Goal: Obtain resource: Download file/media

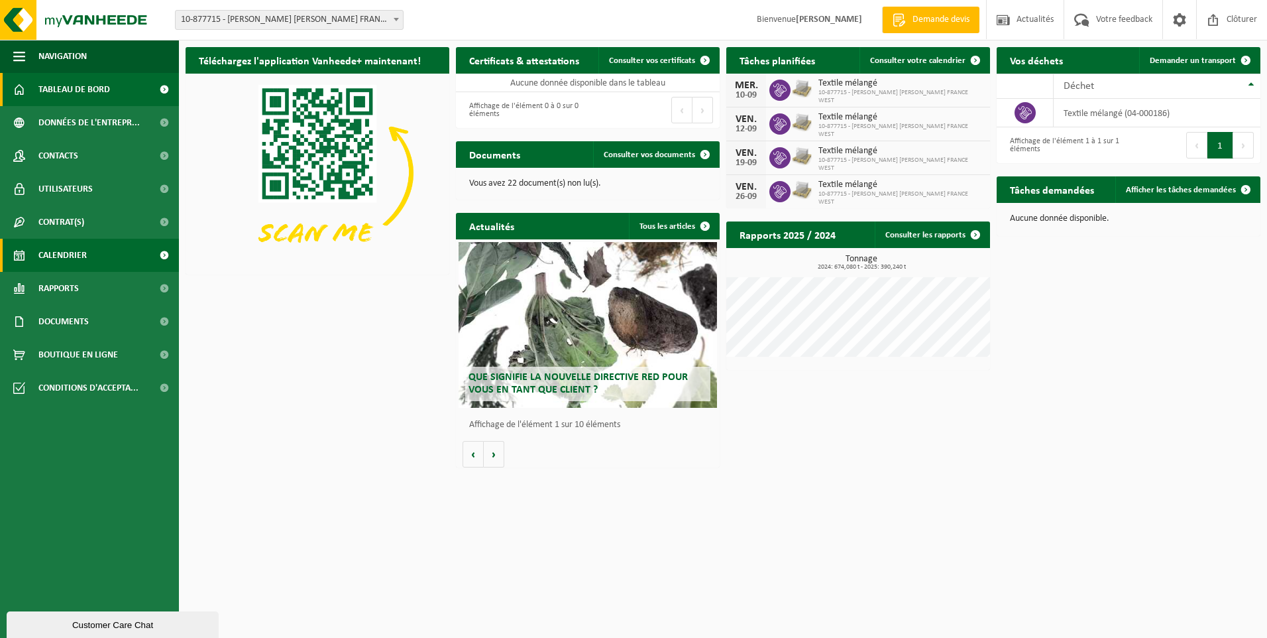
click at [80, 257] on span "Calendrier" at bounding box center [62, 255] width 48 height 33
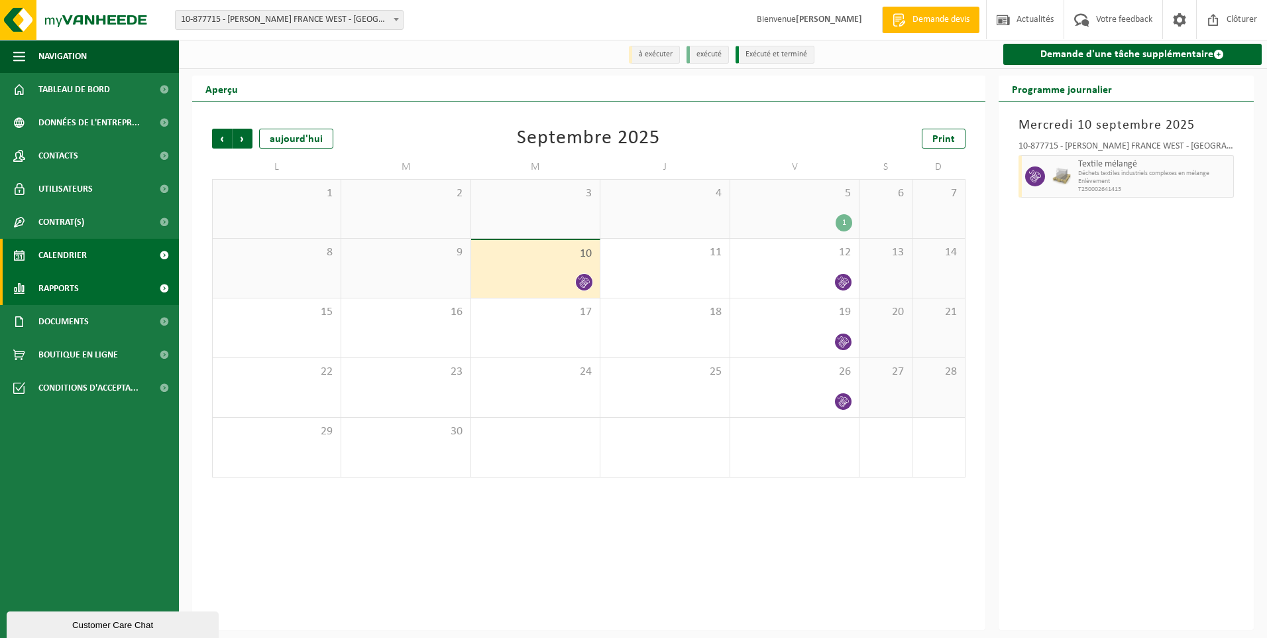
click at [54, 286] on span "Rapports" at bounding box center [58, 288] width 40 height 33
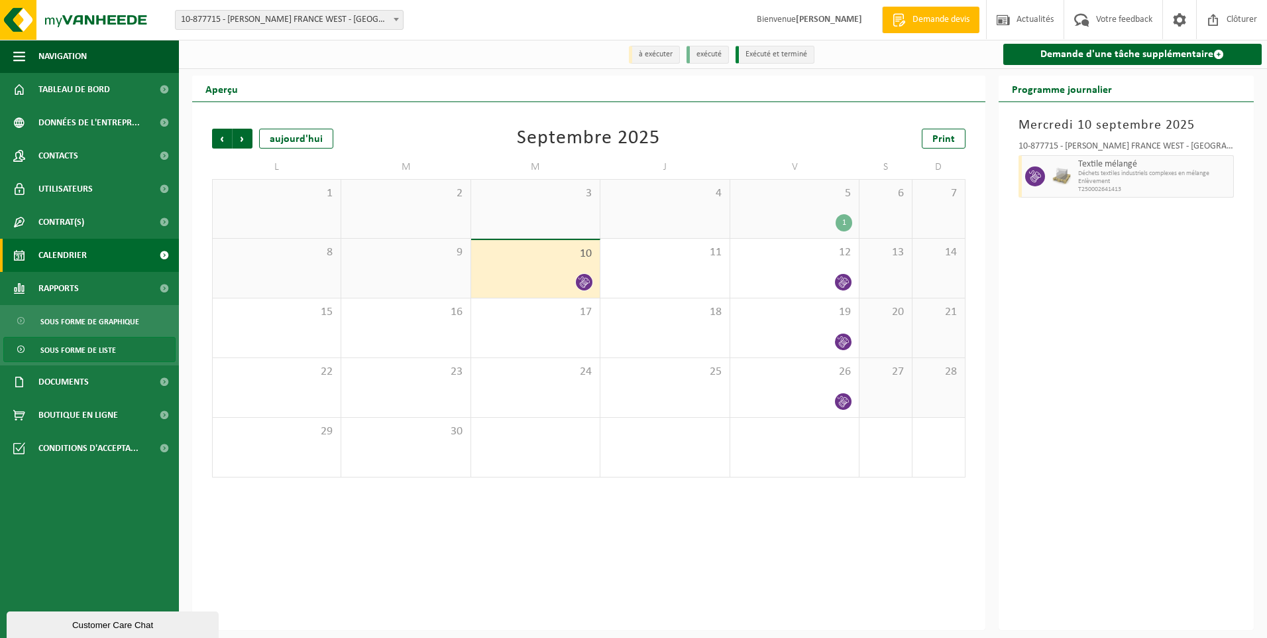
click at [69, 346] on span "Sous forme de liste" at bounding box center [78, 349] width 76 height 25
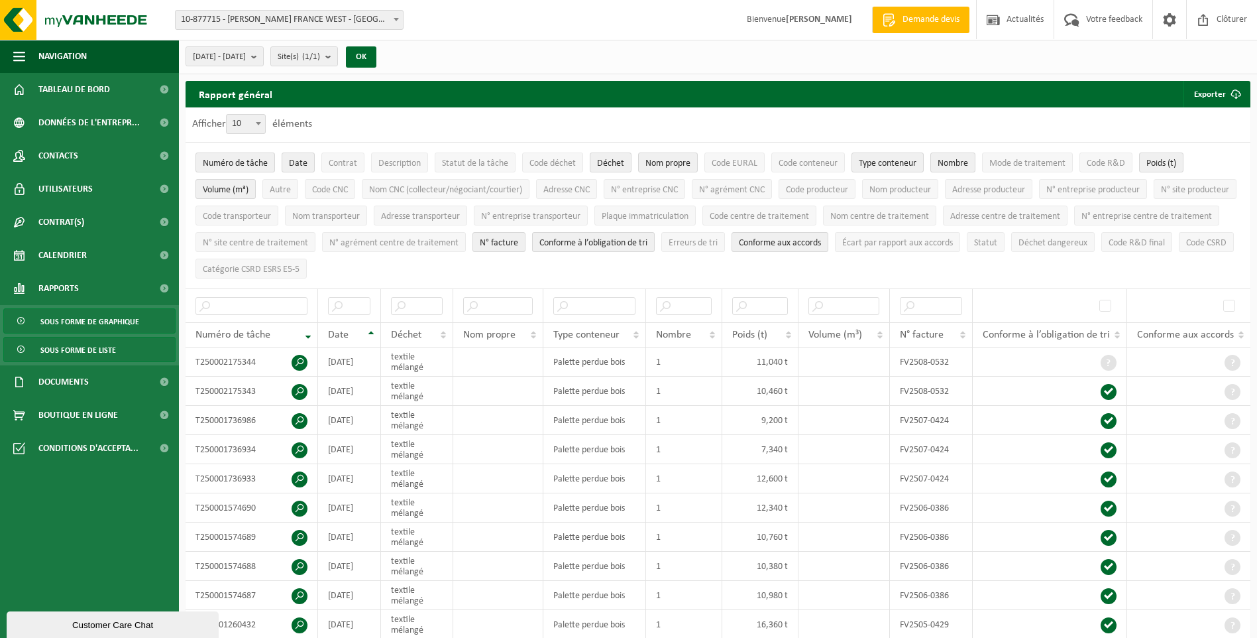
click at [70, 325] on span "Sous forme de graphique" at bounding box center [89, 321] width 99 height 25
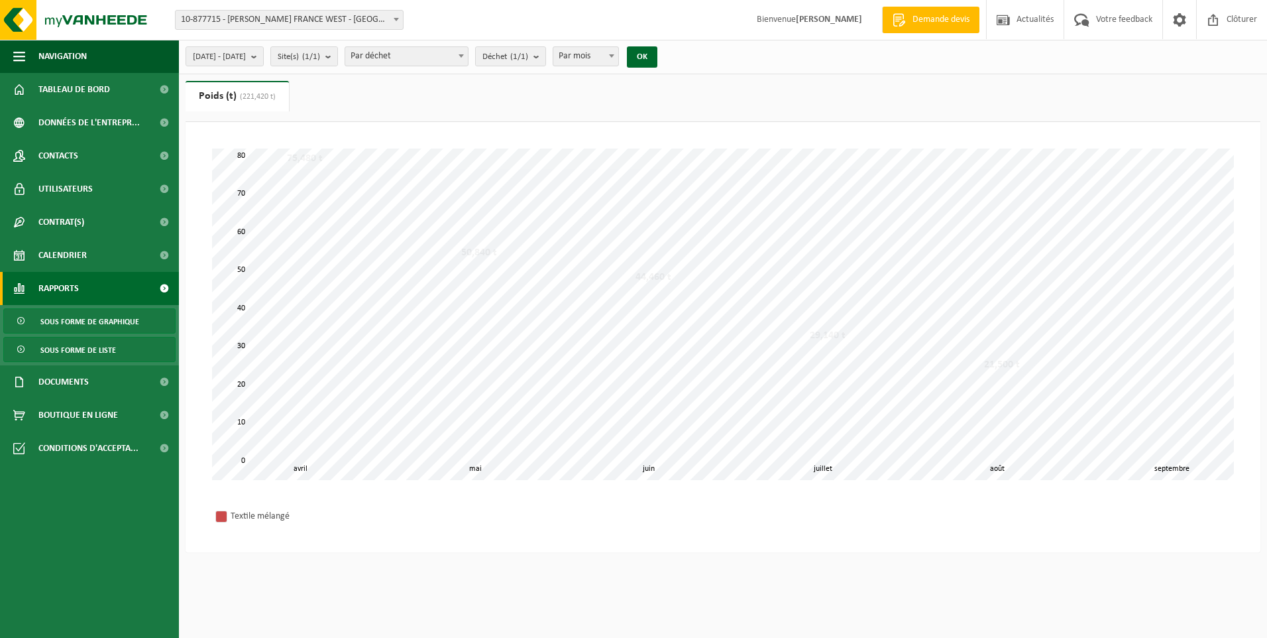
click at [73, 352] on span "Sous forme de liste" at bounding box center [78, 349] width 76 height 25
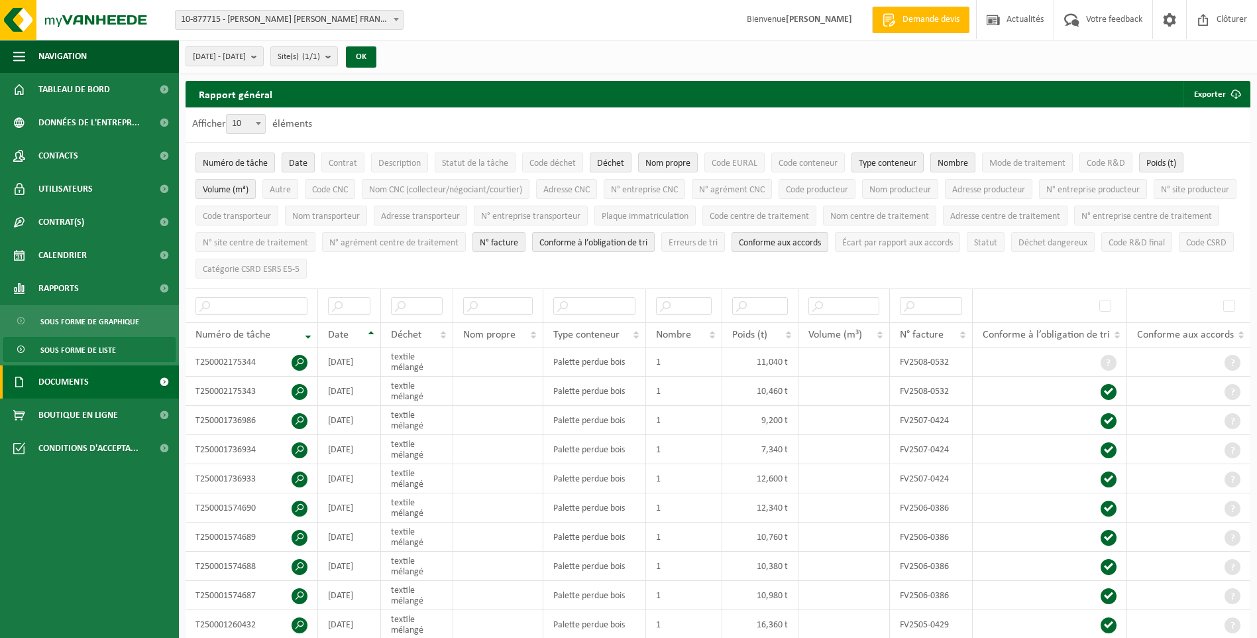
click at [71, 378] on span "Documents" at bounding box center [63, 381] width 50 height 33
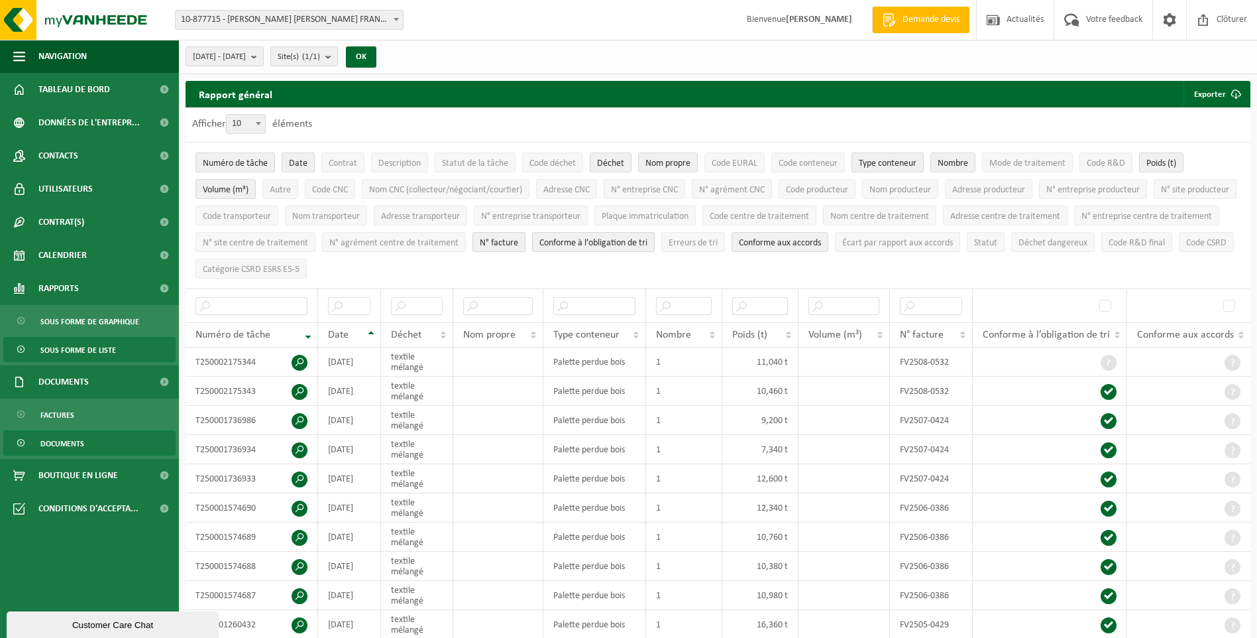
click at [73, 437] on span "Documents" at bounding box center [62, 443] width 44 height 25
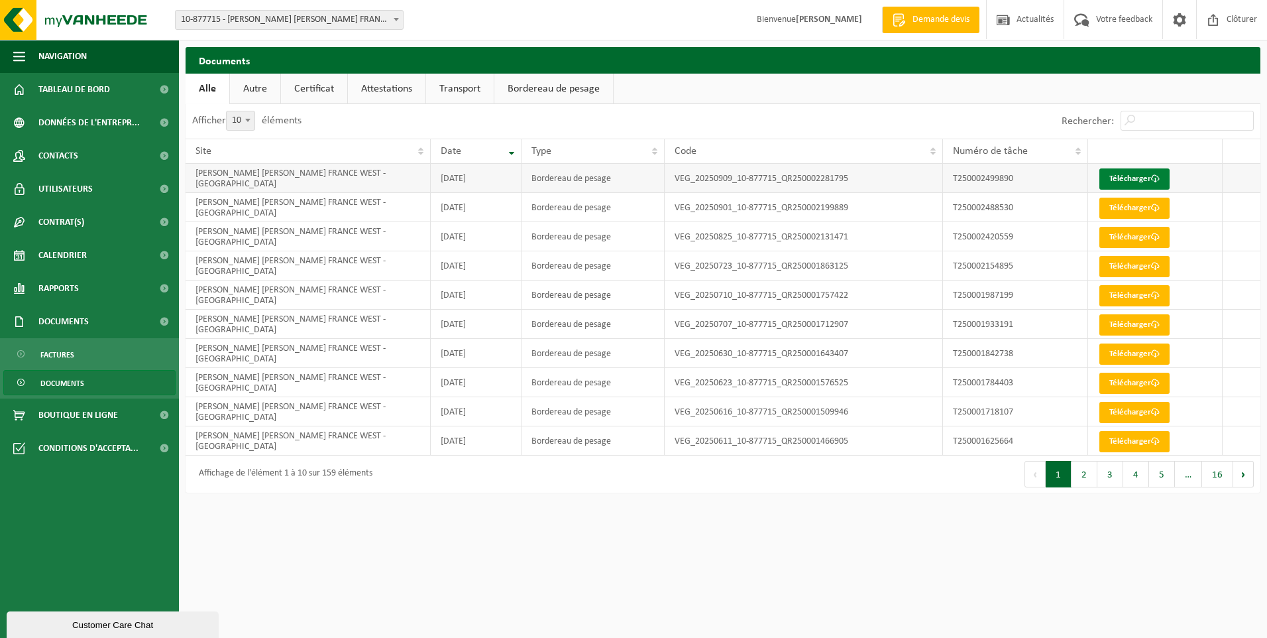
click at [1130, 180] on link "Télécharger" at bounding box center [1135, 178] width 70 height 21
